Goal: Information Seeking & Learning: Learn about a topic

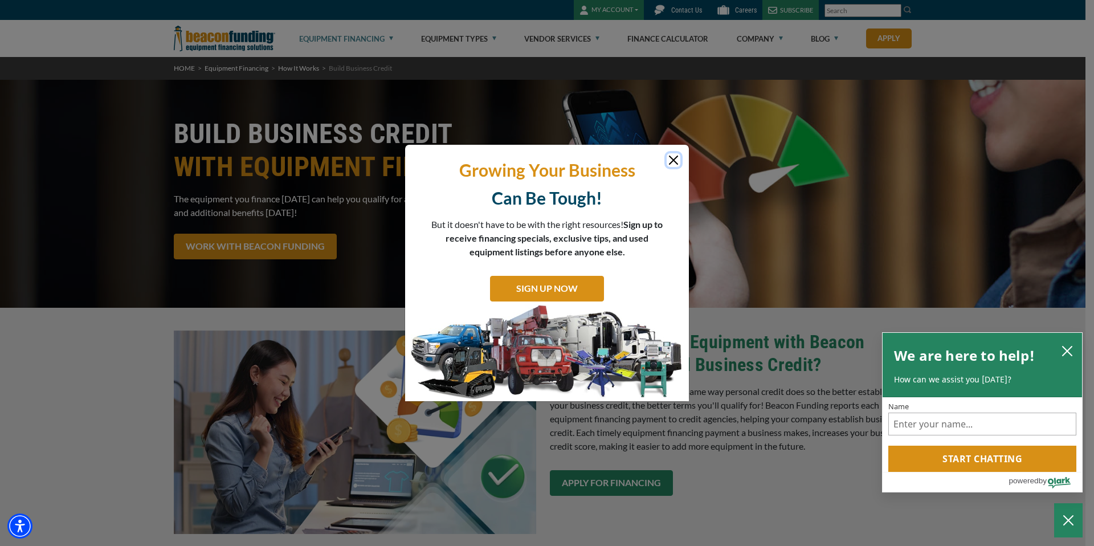
click at [676, 156] on button "Close" at bounding box center [673, 160] width 14 height 14
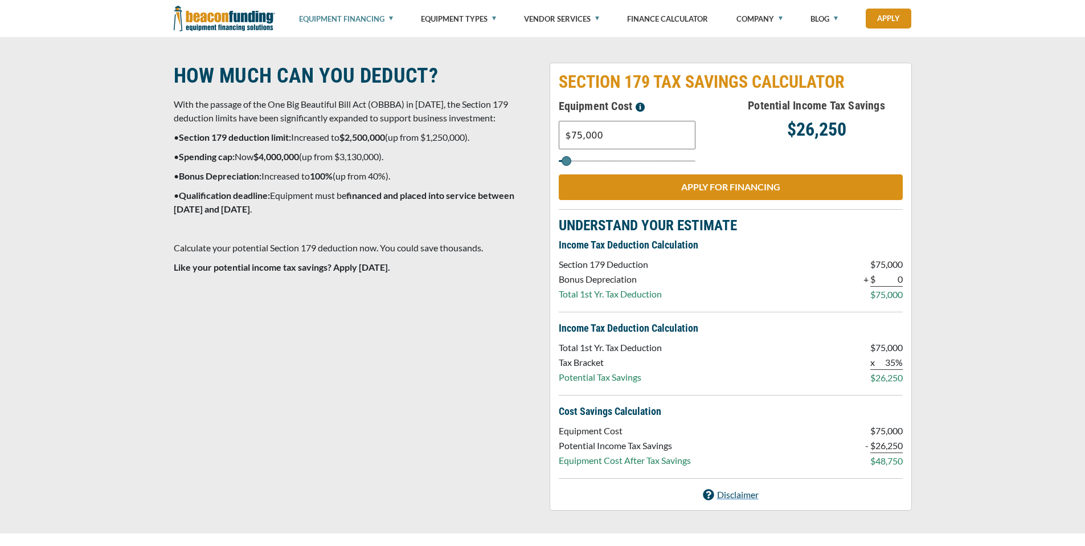
scroll to position [1089, 0]
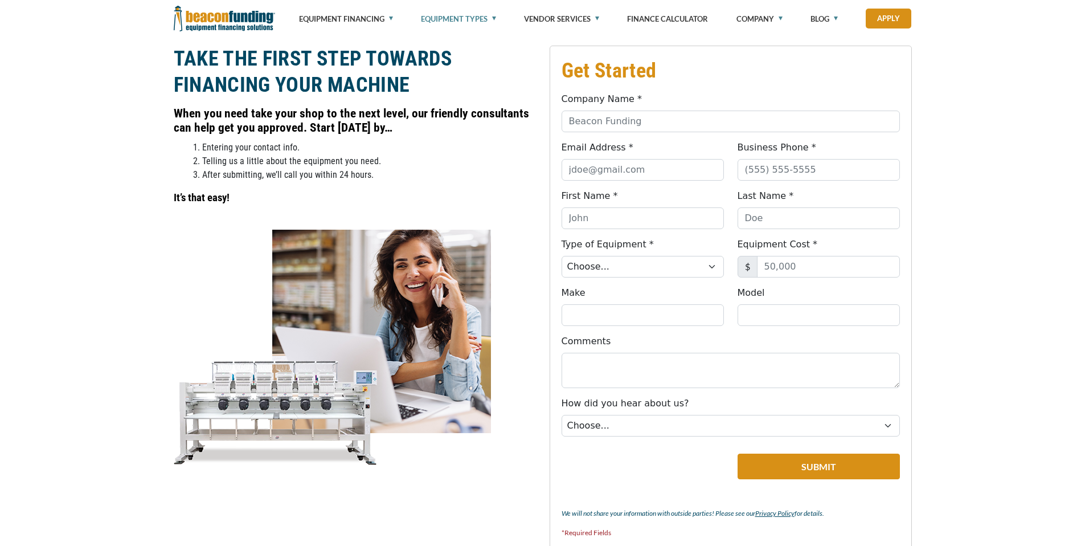
scroll to position [674, 0]
